Goal: Information Seeking & Learning: Learn about a topic

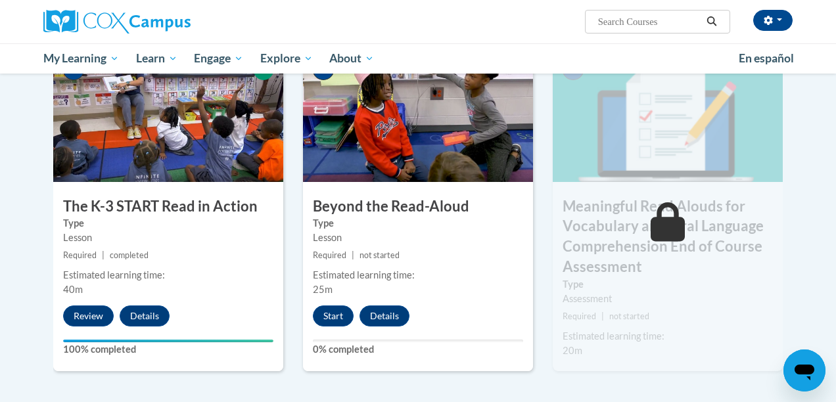
click at [512, 20] on div "[PERSON_NAME] ([GEOGRAPHIC_DATA]/[GEOGRAPHIC_DATA] UTC-07:00) My Profile Inbox …" at bounding box center [546, 17] width 512 height 34
click at [332, 310] on button "Start" at bounding box center [333, 315] width 41 height 21
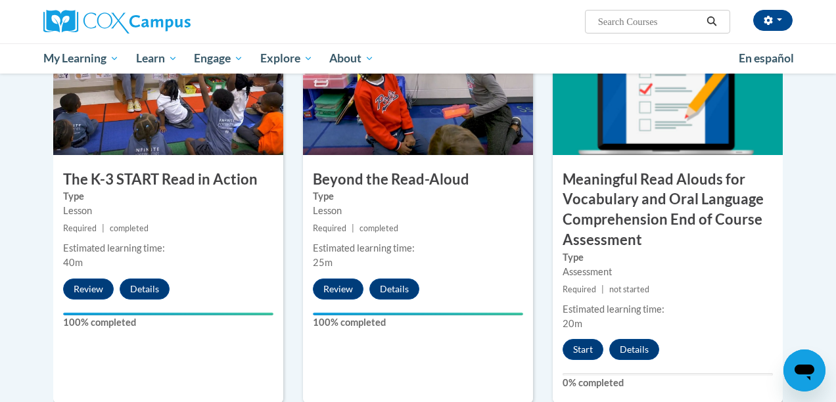
scroll to position [717, 0]
